Goal: Find specific page/section: Find specific page/section

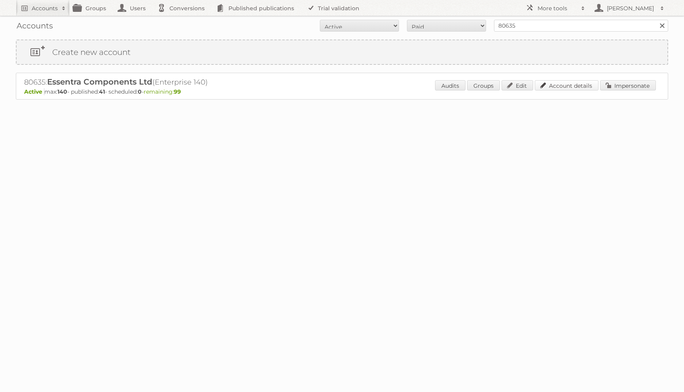
click at [542, 81] on link "Account details" at bounding box center [566, 85] width 64 height 10
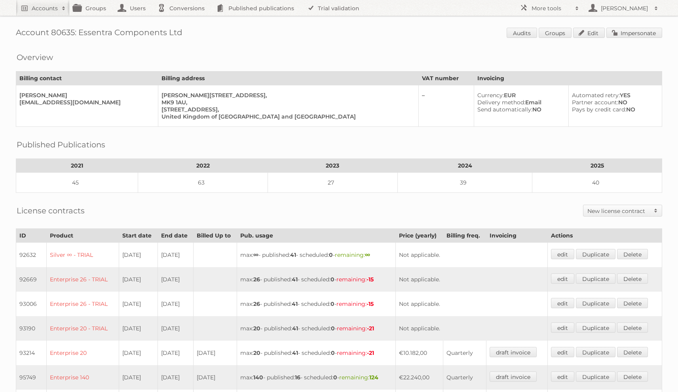
click at [409, 5] on nav "Accounts Search Advanced Search Create new account Groups Users Conversions Pub…" at bounding box center [339, 8] width 646 height 16
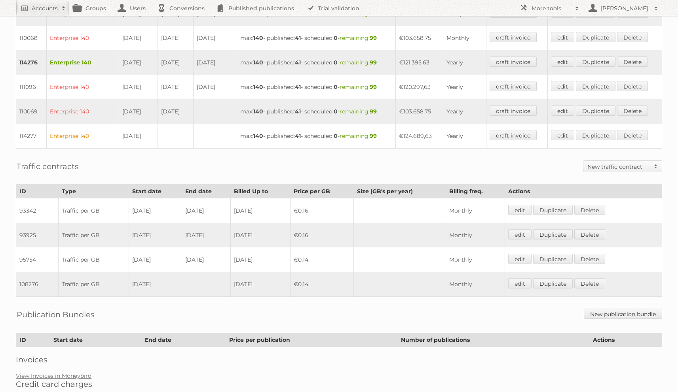
scroll to position [415, 0]
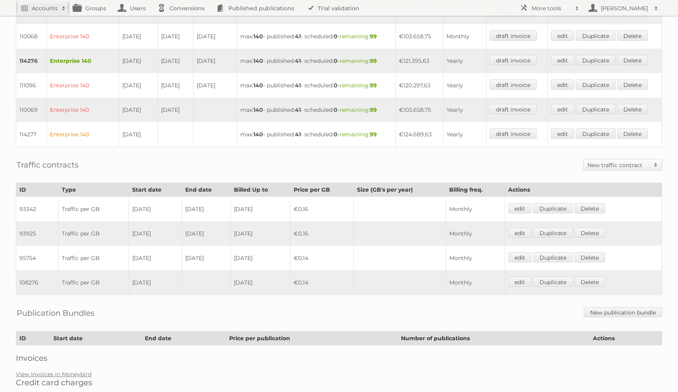
click at [67, 371] on link "View Invoices in Moneybird" at bounding box center [54, 374] width 76 height 7
